Goal: Information Seeking & Learning: Check status

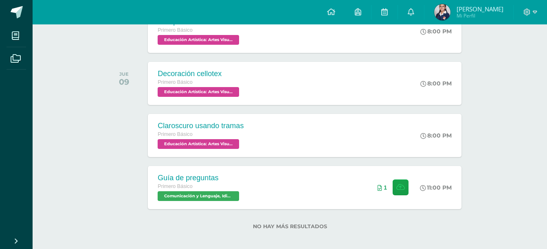
scroll to position [418, 0]
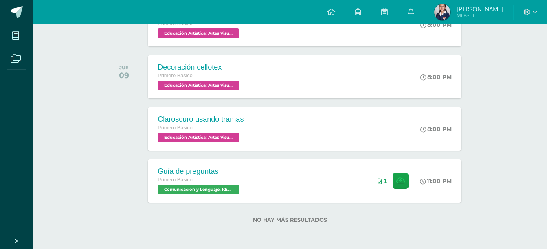
drag, startPoint x: 545, startPoint y: 222, endPoint x: 549, endPoint y: 248, distance: 26.0
click at [467, 4] on link "[PERSON_NAME] Mi Perfil" at bounding box center [469, 12] width 89 height 24
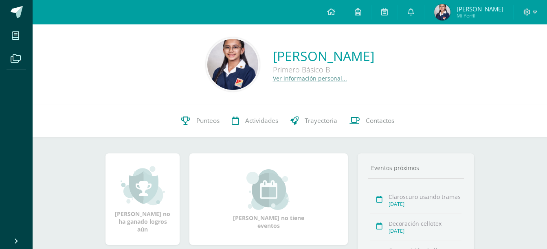
click at [414, 10] on icon at bounding box center [411, 11] width 7 height 7
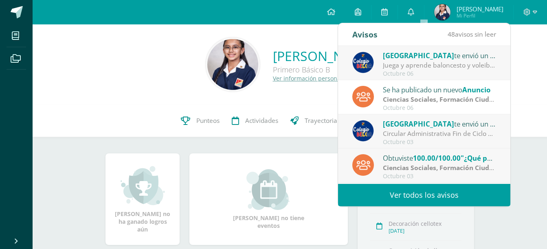
click at [431, 101] on strong "Ciencias Sociales, Formación Ciudadana e Interculturalidad" at bounding box center [476, 99] width 187 height 9
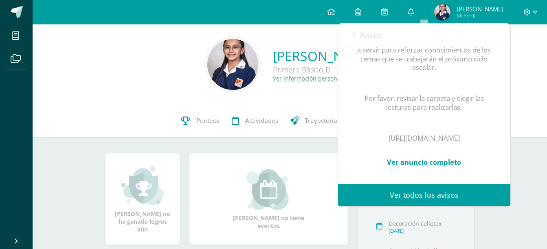
scroll to position [225, 0]
click at [434, 158] on link "Ver anuncio completo" at bounding box center [424, 162] width 74 height 9
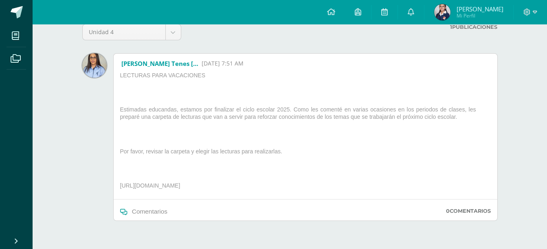
scroll to position [76, 0]
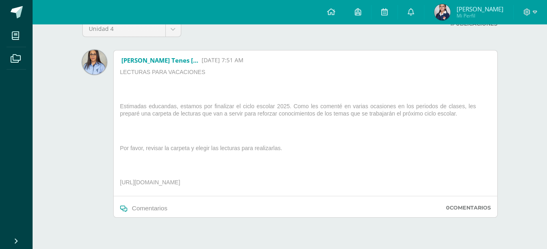
drag, startPoint x: 121, startPoint y: 183, endPoint x: 380, endPoint y: 188, distance: 259.1
click at [380, 188] on p "[URL][DOMAIN_NAME]" at bounding box center [305, 184] width 377 height 11
drag, startPoint x: 380, startPoint y: 188, endPoint x: 350, endPoint y: 182, distance: 30.8
copy p "[URL][DOMAIN_NAME]"
click at [16, 14] on span at bounding box center [17, 12] width 12 height 12
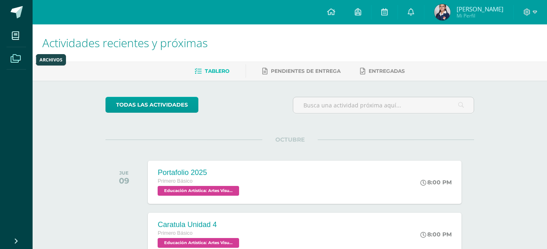
click at [15, 50] on span at bounding box center [16, 58] width 18 height 18
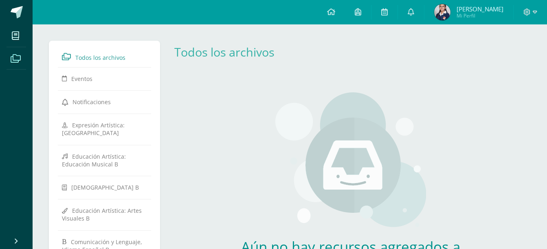
click at [451, 14] on img at bounding box center [442, 12] width 16 height 16
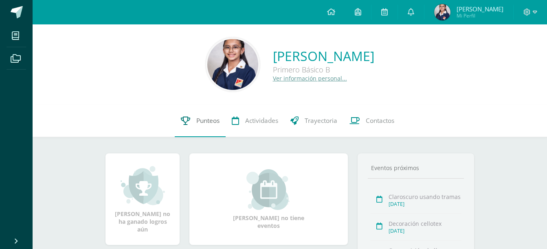
click at [209, 123] on span "Punteos" at bounding box center [207, 121] width 23 height 9
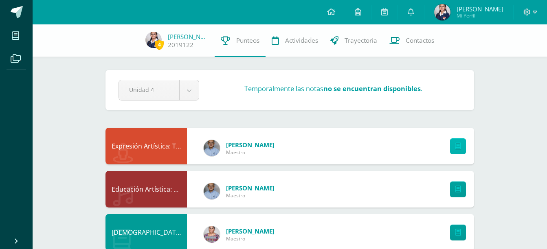
click at [455, 143] on icon at bounding box center [458, 146] width 6 height 7
click at [189, 44] on link "2019122" at bounding box center [181, 45] width 26 height 9
